Goal: Navigation & Orientation: Find specific page/section

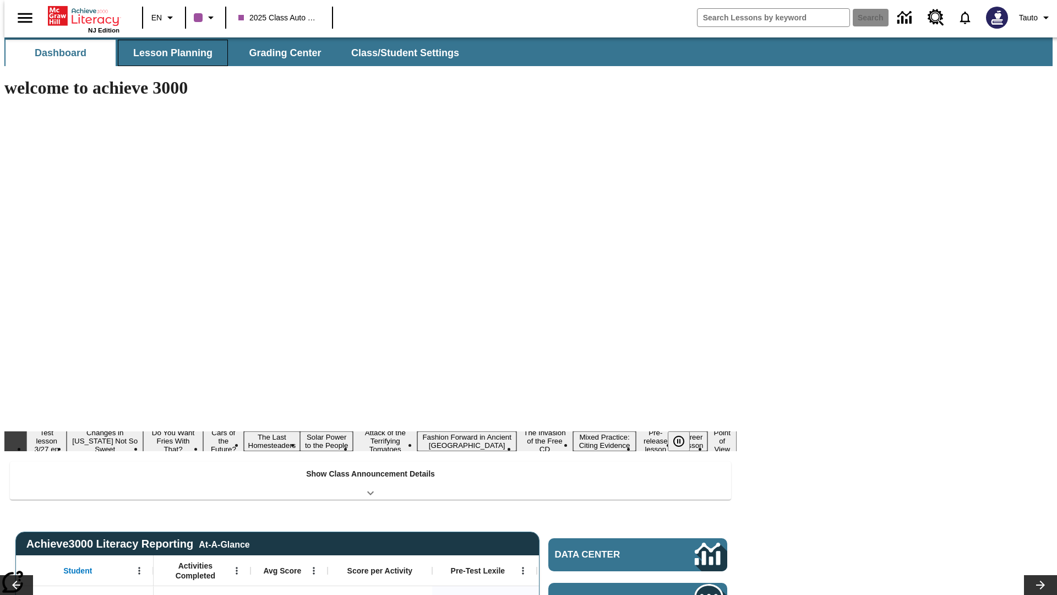
click at [168, 53] on span "Lesson Planning" at bounding box center [172, 53] width 79 height 13
